Goal: Information Seeking & Learning: Learn about a topic

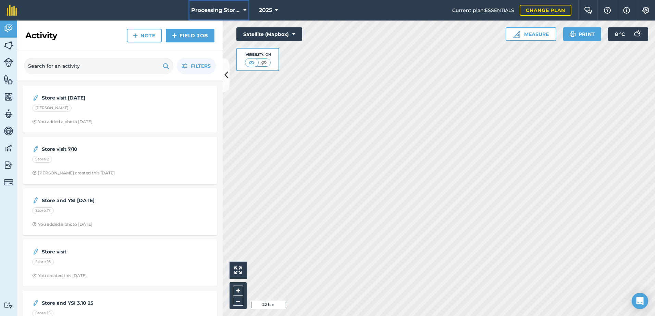
click at [234, 8] on span "Processing Stores" at bounding box center [215, 10] width 49 height 8
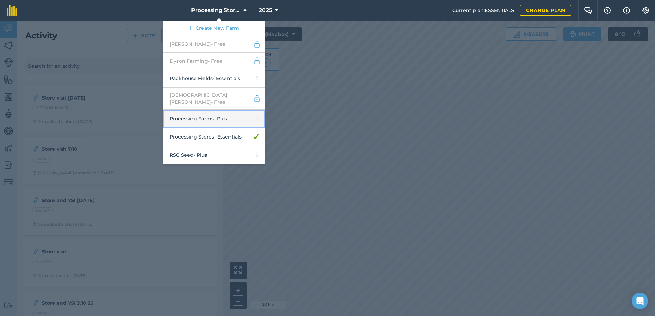
click at [244, 118] on link "Processing Farms - Plus" at bounding box center [214, 119] width 103 height 18
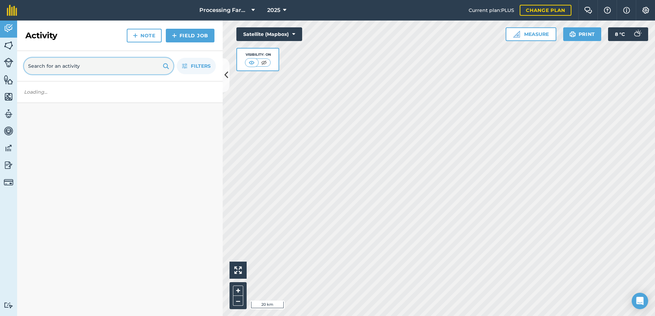
click at [69, 71] on input "text" at bounding box center [98, 66] width 149 height 16
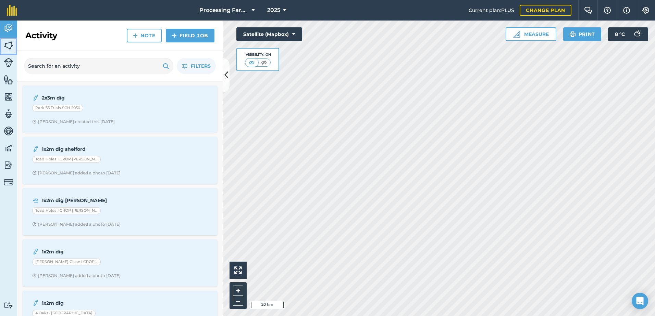
click at [11, 44] on img at bounding box center [9, 45] width 10 height 10
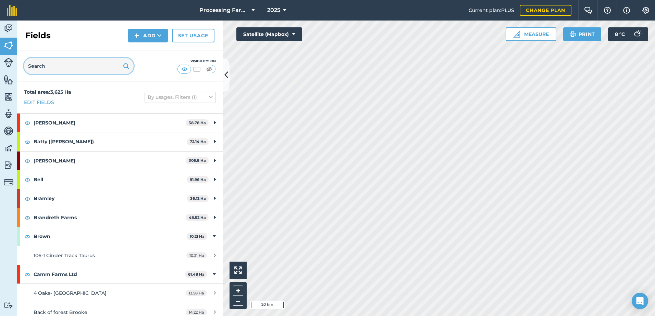
drag, startPoint x: 62, startPoint y: 69, endPoint x: 68, endPoint y: 70, distance: 5.8
click at [62, 69] on input "text" at bounding box center [79, 66] width 110 height 16
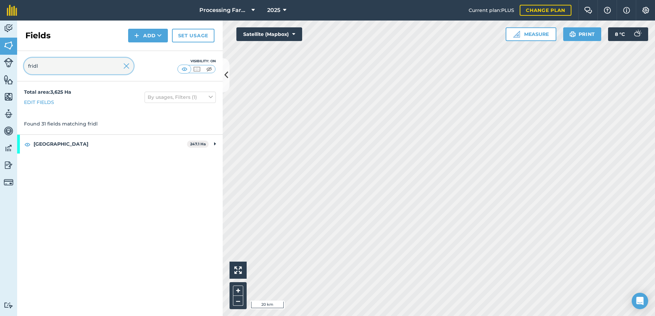
type input "fridl"
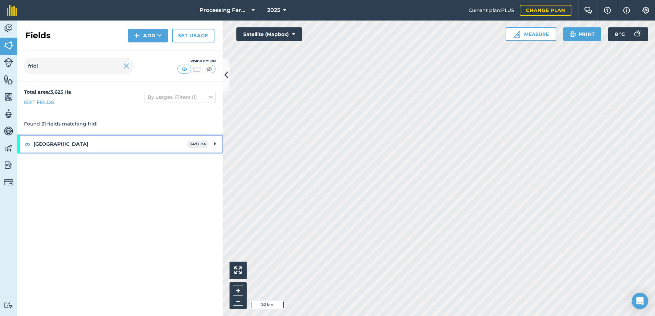
click at [51, 143] on strong "[GEOGRAPHIC_DATA]" at bounding box center [110, 144] width 153 height 18
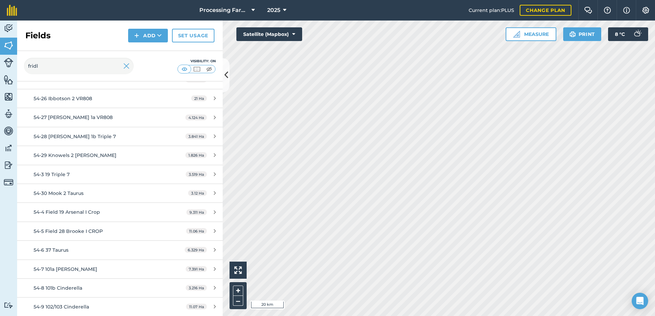
scroll to position [425, 0]
click at [111, 214] on div "54-4 Field 19 Arsenal I Crop" at bounding box center [98, 212] width 129 height 8
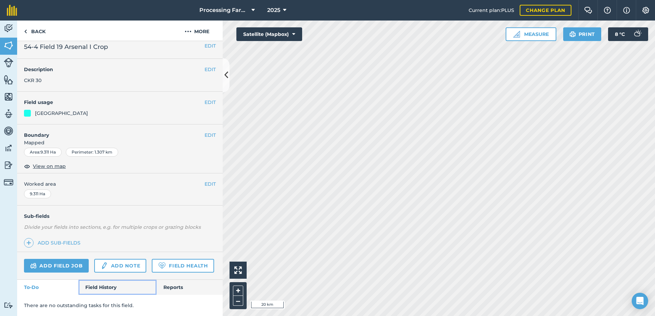
click at [104, 289] on link "Field History" at bounding box center [117, 287] width 78 height 15
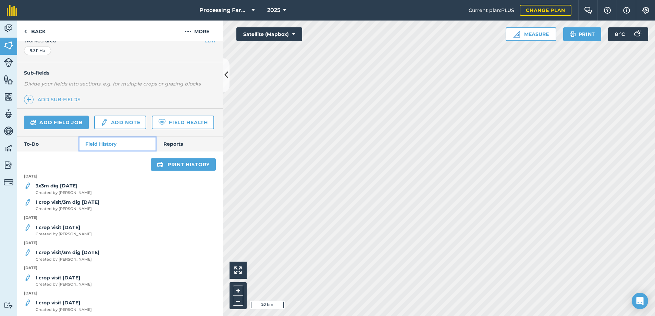
scroll to position [162, 0]
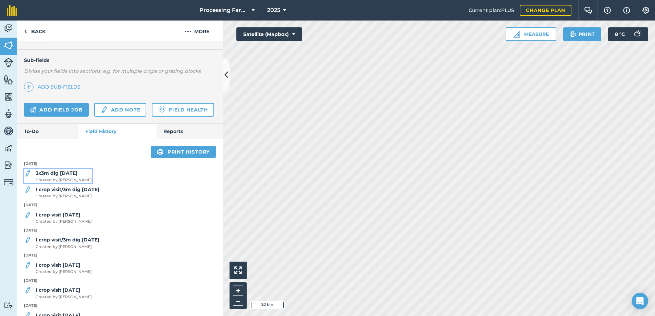
click at [65, 184] on span "Created by [PERSON_NAME]" at bounding box center [64, 180] width 56 height 6
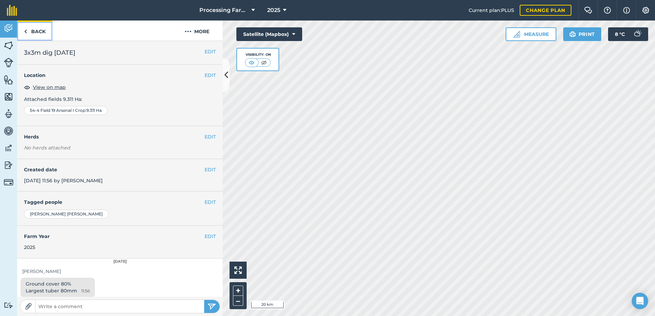
click at [45, 30] on link "Back" at bounding box center [34, 31] width 35 height 20
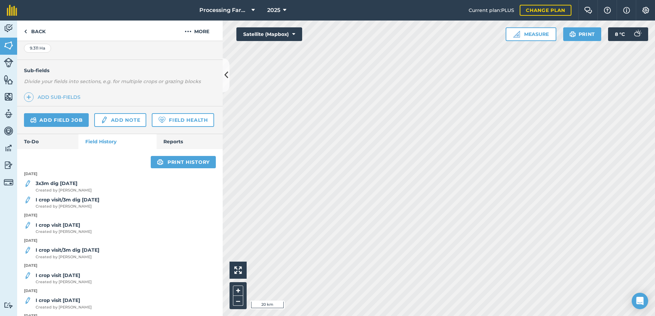
scroll to position [171, 0]
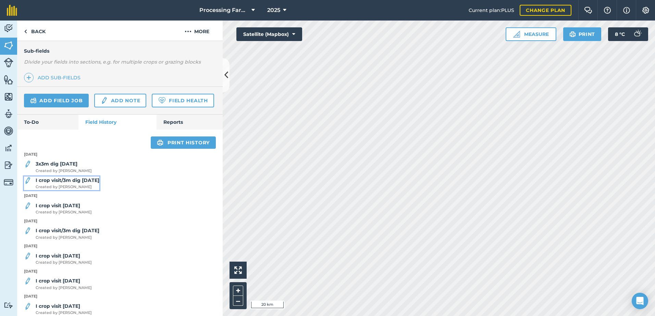
click at [73, 184] on strong "I crop visit/3m dig [DATE]" at bounding box center [68, 180] width 64 height 6
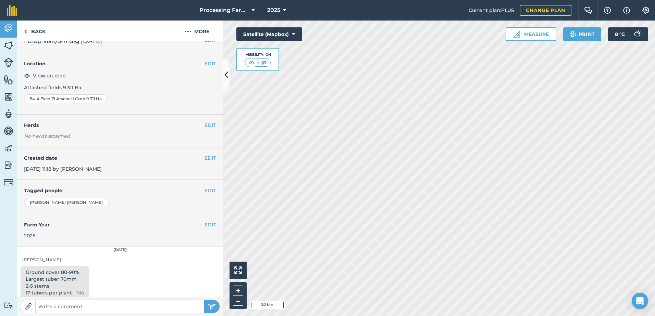
scroll to position [17, 0]
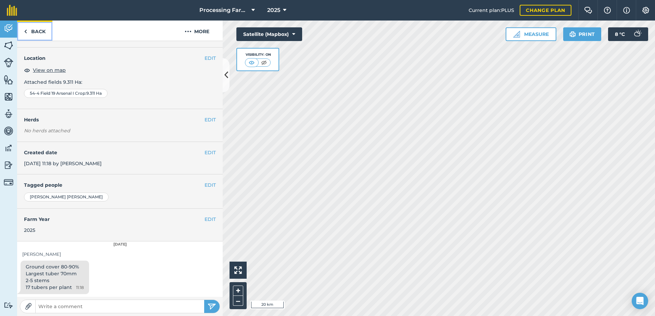
click at [34, 31] on link "Back" at bounding box center [34, 31] width 35 height 20
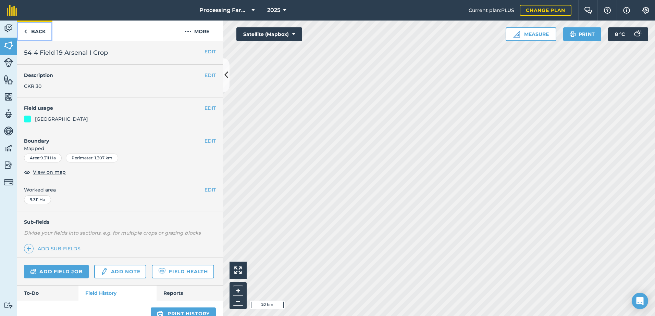
click at [39, 33] on link "Back" at bounding box center [34, 31] width 35 height 20
